Goal: Information Seeking & Learning: Learn about a topic

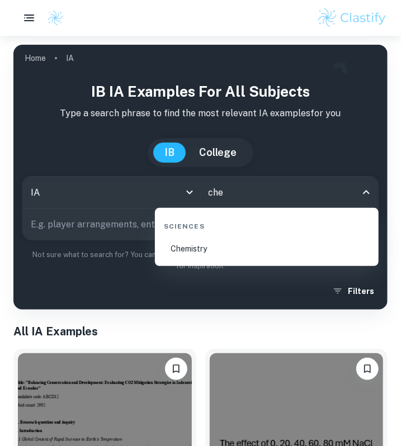
click at [230, 247] on li "Chemistry" at bounding box center [266, 249] width 215 height 26
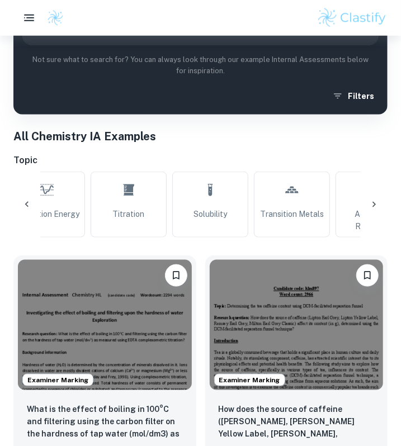
scroll to position [0, 1011]
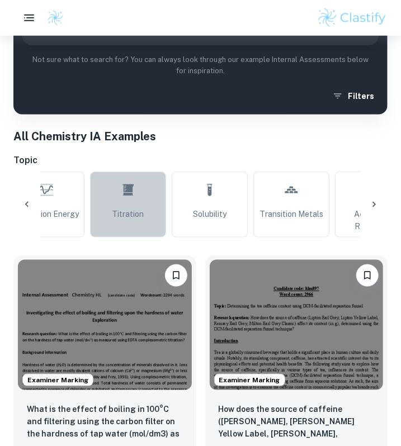
click at [146, 226] on link "Titration" at bounding box center [128, 205] width 76 height 66
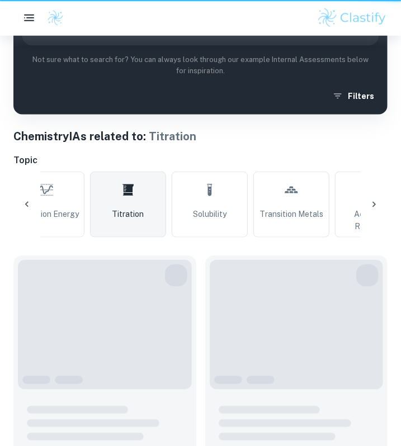
type input "Titration"
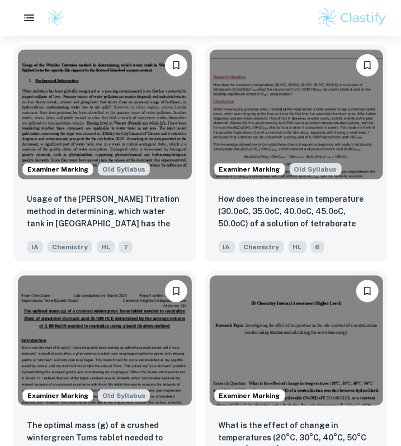
scroll to position [1309, 0]
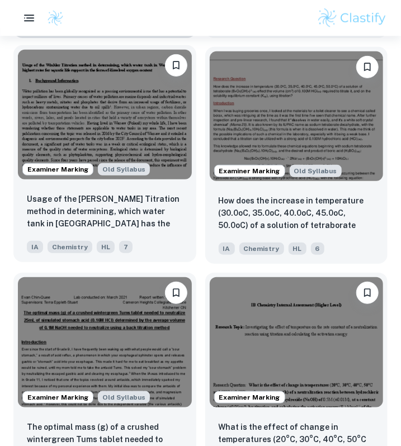
click at [119, 117] on img at bounding box center [105, 115] width 174 height 130
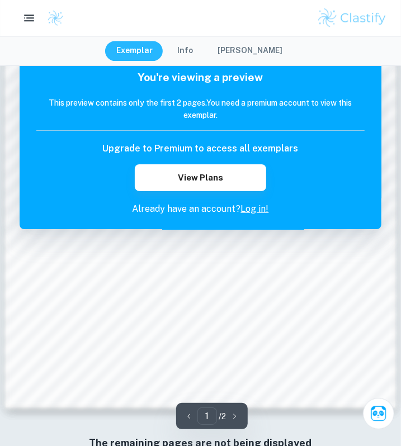
scroll to position [776, 0]
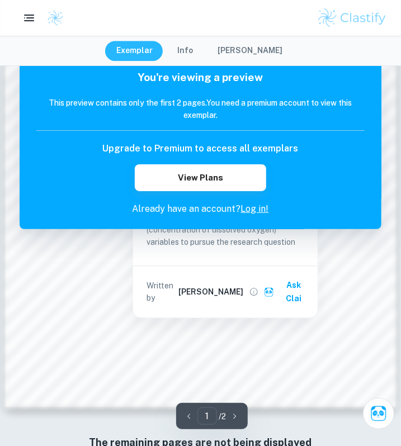
click at [291, 28] on div at bounding box center [200, 18] width 401 height 22
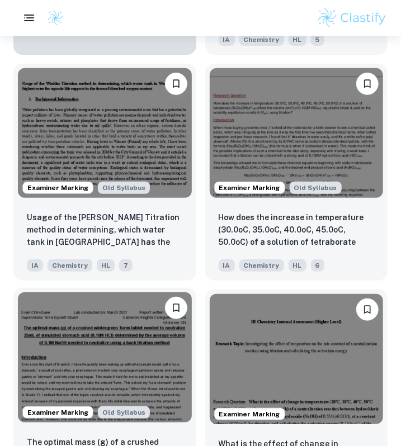
scroll to position [1257, 0]
